Goal: Task Accomplishment & Management: Complete application form

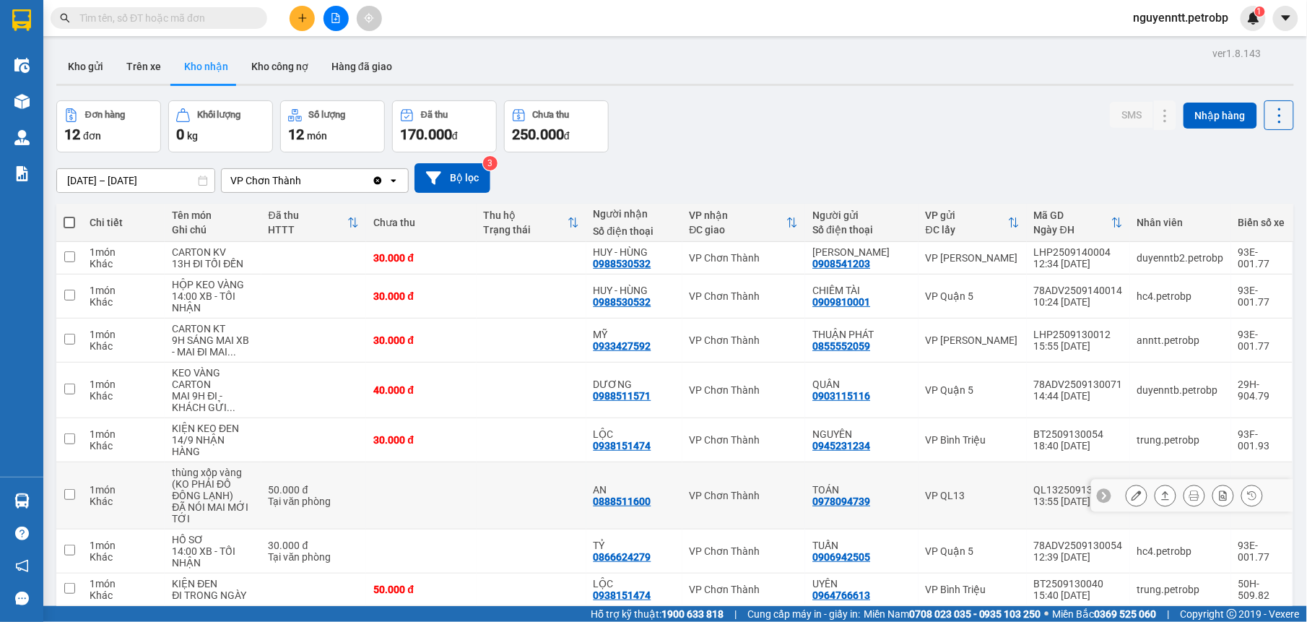
scroll to position [139, 0]
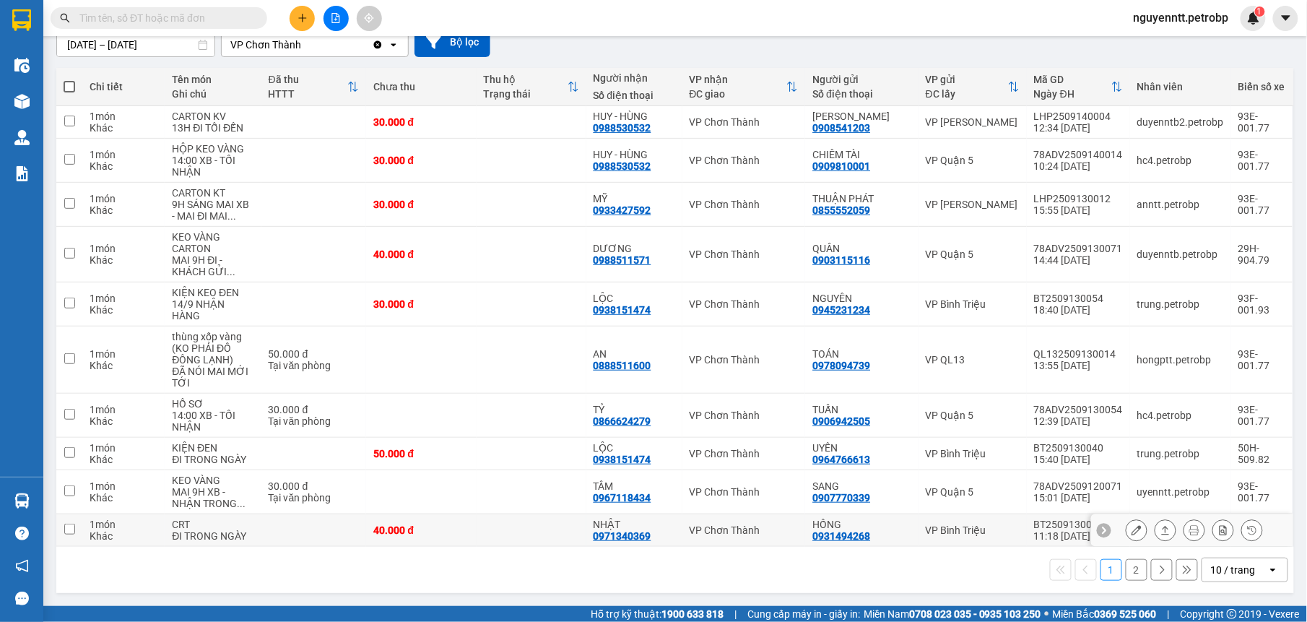
click at [531, 518] on td at bounding box center [532, 530] width 110 height 32
checkbox input "true"
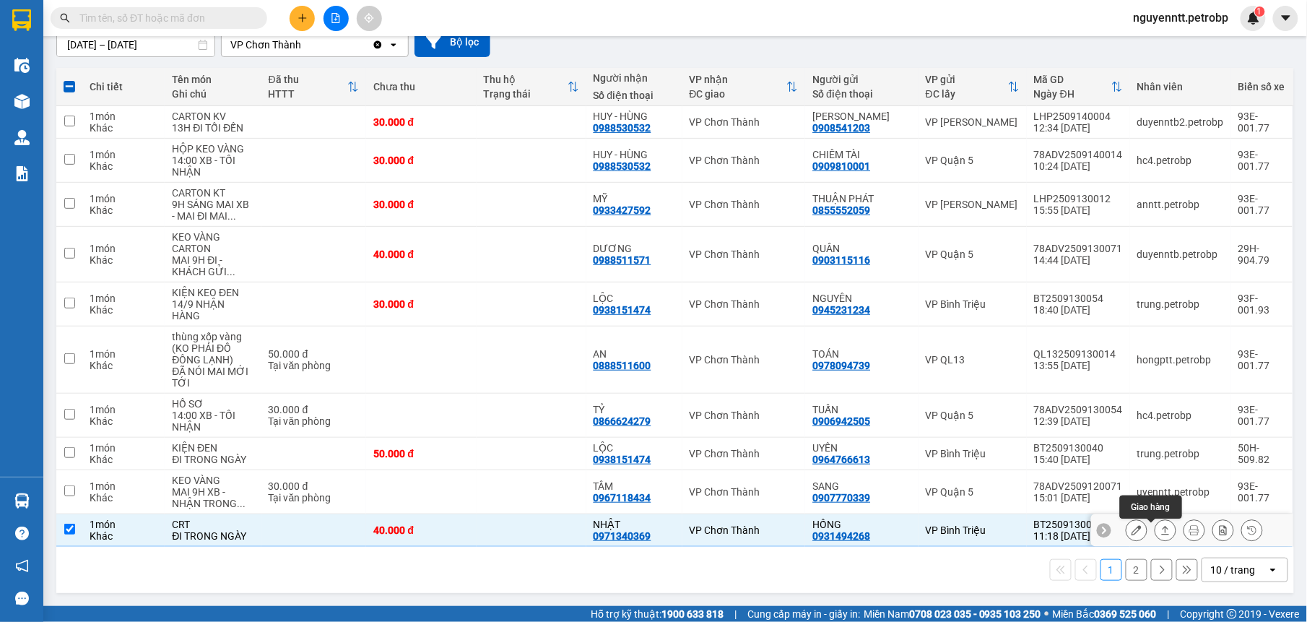
click at [1160, 532] on icon at bounding box center [1165, 530] width 10 height 10
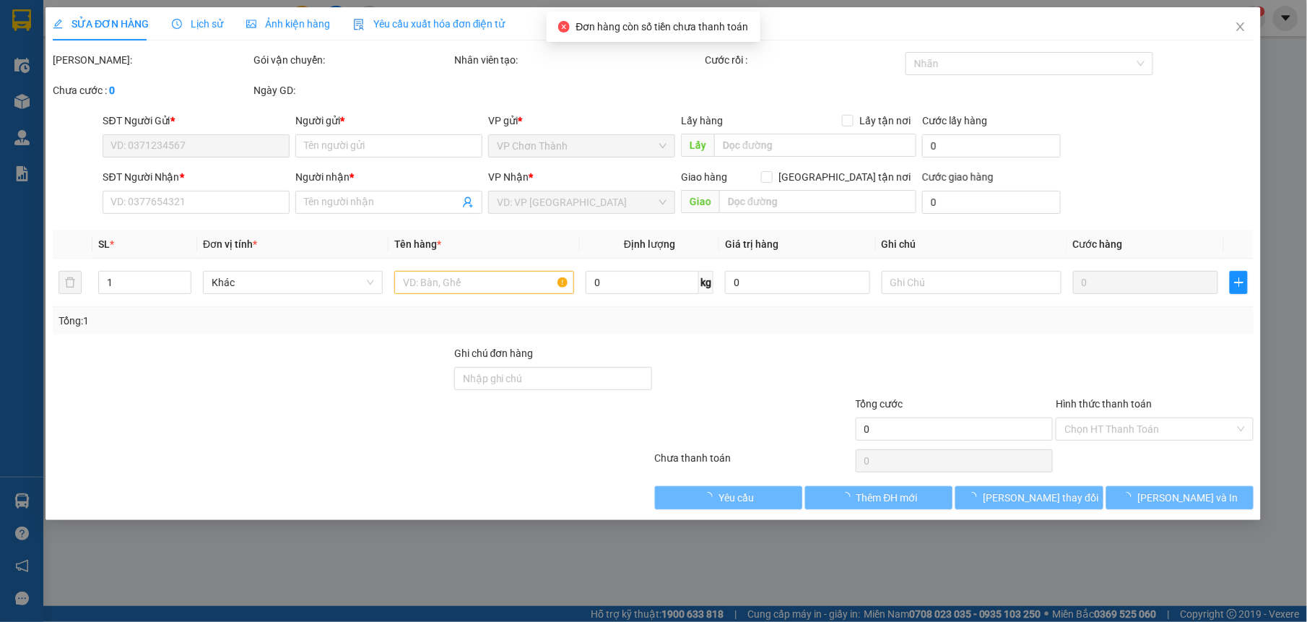
type input "0931494268"
type input "HỒNG"
type input "0971340369"
type input "NHẬT"
type input "40.000"
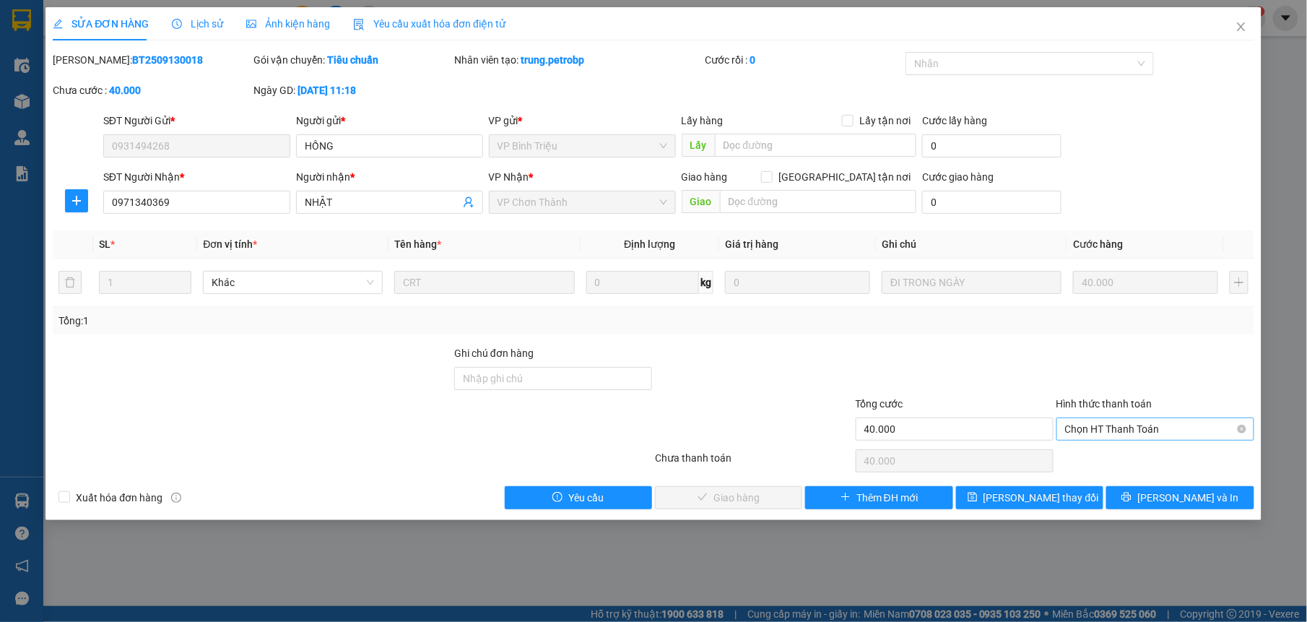
drag, startPoint x: 1150, startPoint y: 411, endPoint x: 1122, endPoint y: 427, distance: 32.1
click at [1148, 409] on label "Hình thức thanh toán" at bounding box center [1104, 404] width 96 height 12
click at [1148, 418] on input "Hình thức thanh toán" at bounding box center [1150, 429] width 170 height 22
click at [1122, 427] on span "Chọn HT Thanh Toán" at bounding box center [1155, 429] width 181 height 22
drag, startPoint x: 1087, startPoint y: 445, endPoint x: 1046, endPoint y: 462, distance: 44.7
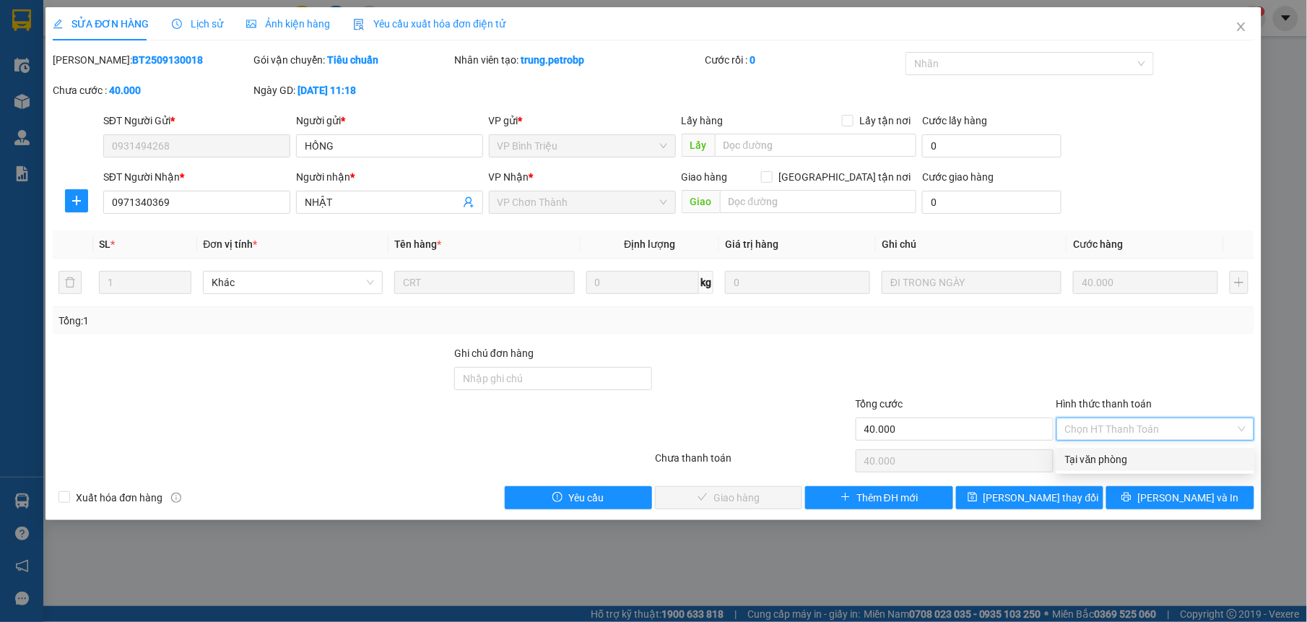
click at [1085, 445] on div "Total Paid Fee 0 Total UnPaid Fee 40.000 Cash Collection Total Fee Mã ĐH: BT250…" at bounding box center [653, 280] width 1201 height 457
drag, startPoint x: 1104, startPoint y: 429, endPoint x: 1101, endPoint y: 456, distance: 27.6
click at [1104, 430] on span "Chọn HT Thanh Toán" at bounding box center [1155, 429] width 181 height 22
click at [0, 0] on div "Tại văn phòng" at bounding box center [0, 0] width 0 height 0
type input "0"
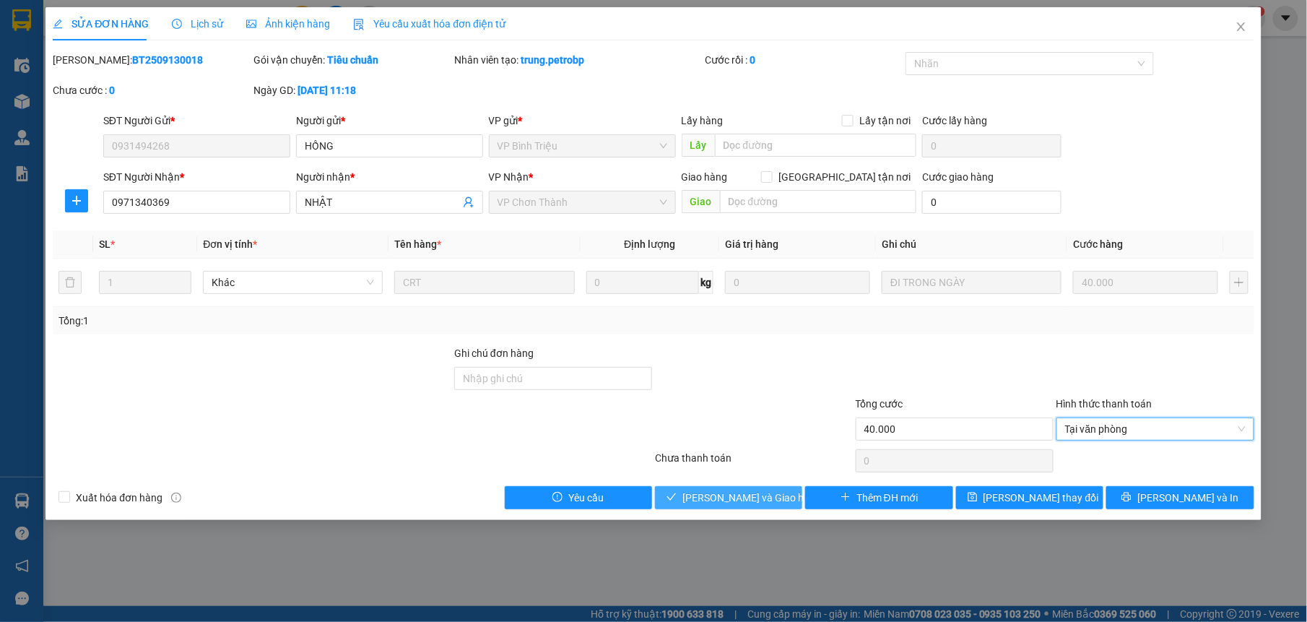
click at [765, 495] on span "[PERSON_NAME] và Giao hàng" at bounding box center [751, 498] width 139 height 16
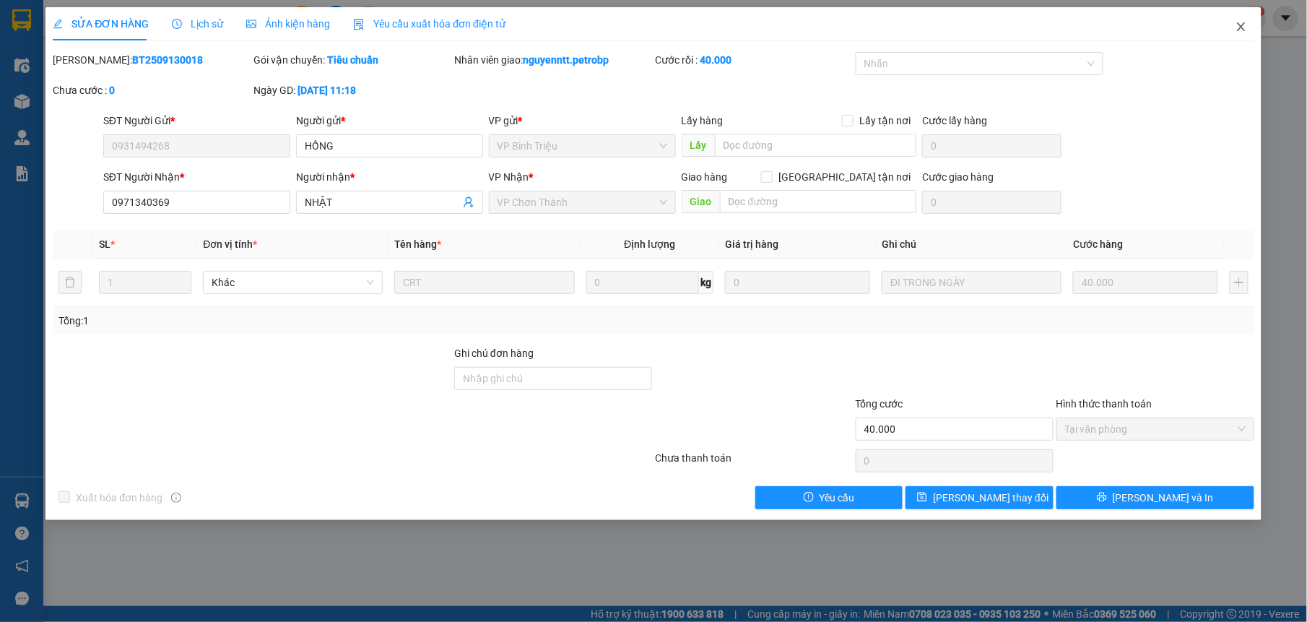
click at [1248, 24] on span "Close" at bounding box center [1241, 27] width 40 height 40
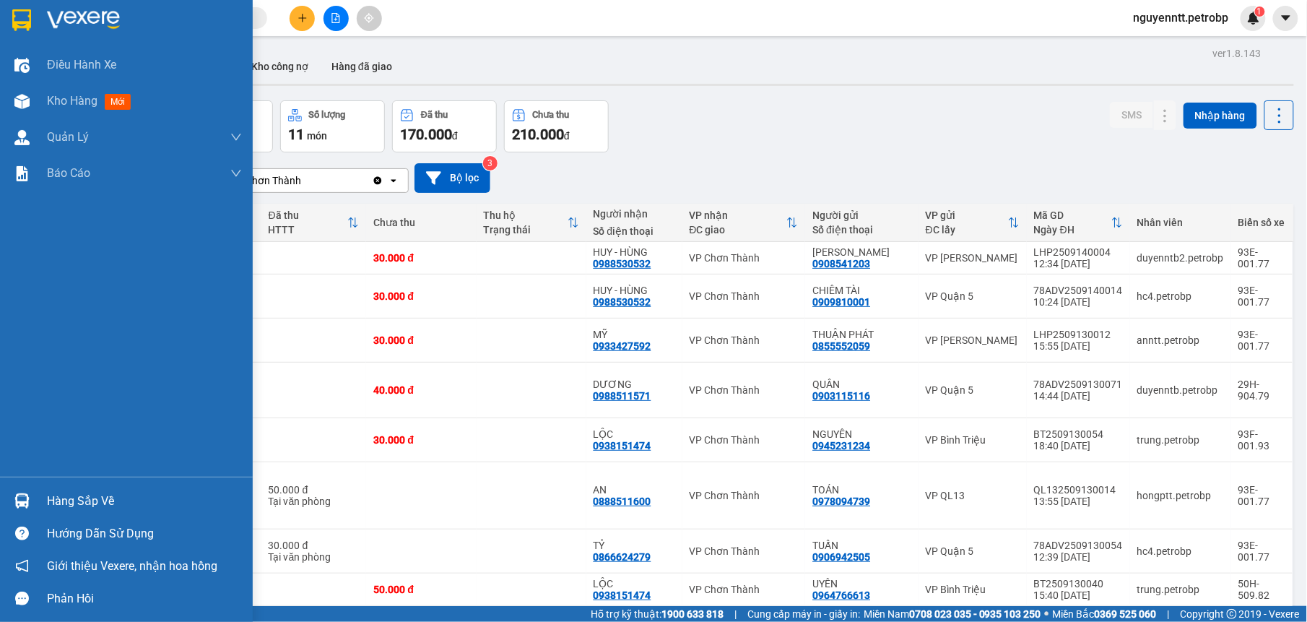
click at [30, 500] on div at bounding box center [21, 500] width 25 height 25
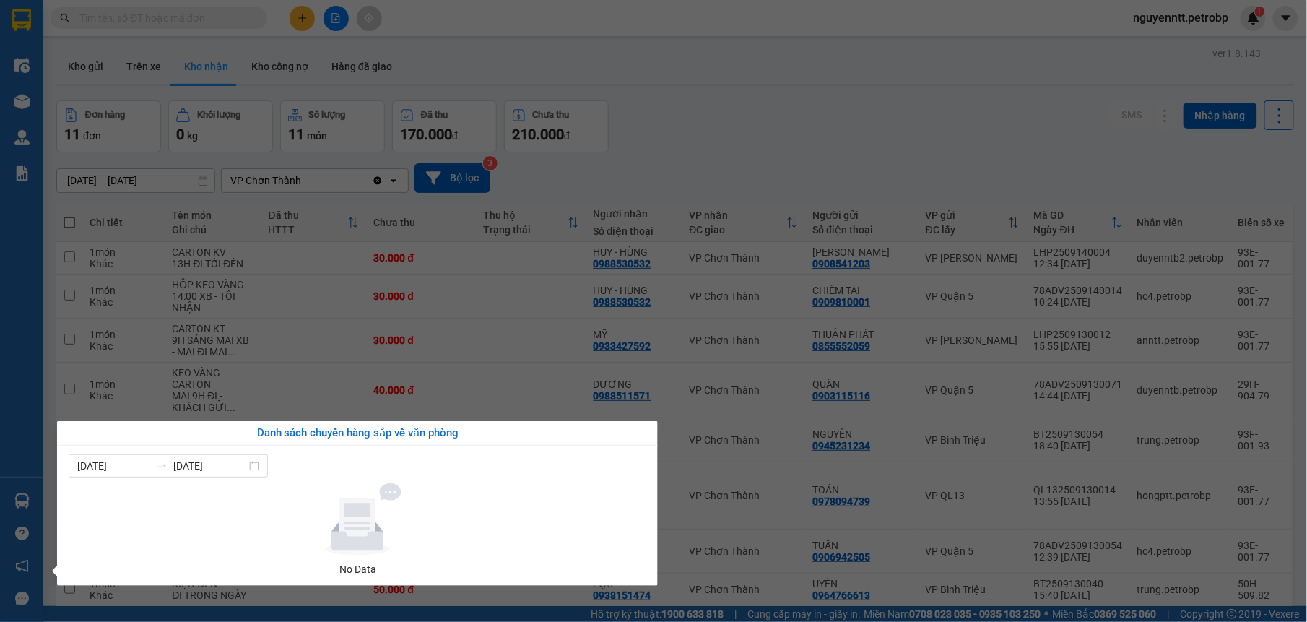
click at [723, 123] on section "Kết quả tìm kiếm ( 1 ) Bộ lọc Mã ĐH Trạng thái Món hàng Tổng cước Chưa cước Ngư…" at bounding box center [653, 311] width 1307 height 622
